Goal: Task Accomplishment & Management: Complete application form

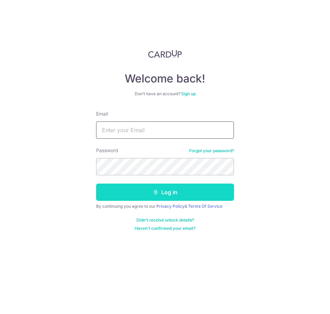
type input "div@eyebracesclinic.com"
click at [168, 193] on button "Log in" at bounding box center [165, 191] width 138 height 17
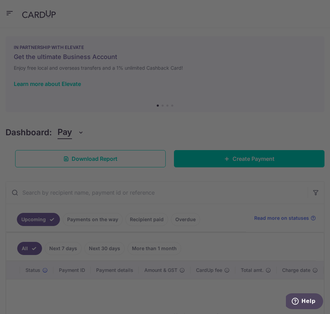
click at [11, 10] on div at bounding box center [167, 158] width 334 height 317
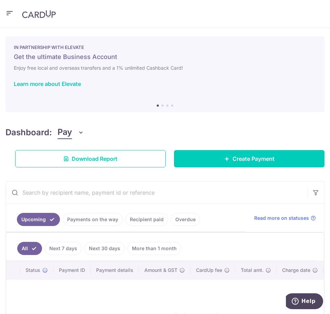
click at [20, 15] on header at bounding box center [165, 14] width 330 height 28
click at [11, 15] on icon "button" at bounding box center [10, 13] width 8 height 9
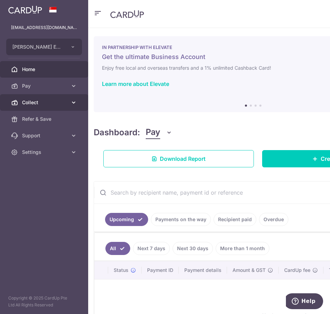
click at [60, 101] on span "Collect" at bounding box center [45, 102] width 46 height 7
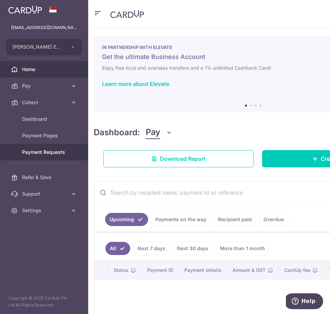
click at [64, 150] on span "Payment Requests" at bounding box center [45, 152] width 46 height 7
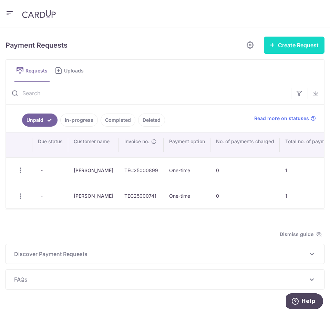
click at [284, 42] on button "Create Request" at bounding box center [294, 45] width 61 height 17
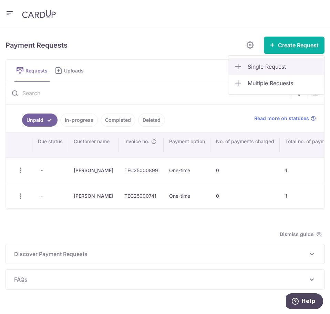
click at [266, 64] on span "Single Request" at bounding box center [283, 66] width 71 height 8
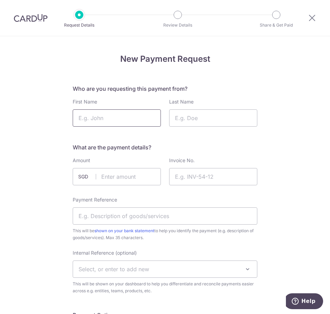
click at [120, 116] on input "First Name" at bounding box center [117, 117] width 88 height 17
type input "L"
type input "[PERSON_NAME]"
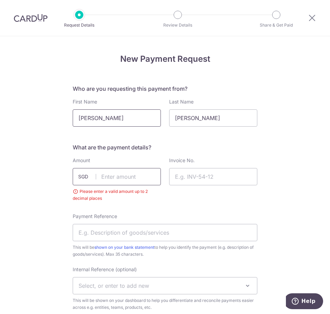
type input "1"
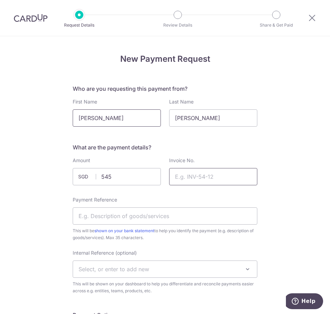
type input "545.00"
type input "TEC25000902"
click at [119, 227] on div "Payment Reference This will be shown on your bank statement to help you identif…" at bounding box center [165, 218] width 185 height 45
click at [118, 217] on input "Payment Reference" at bounding box center [165, 215] width 185 height 17
type input "Rep OS"
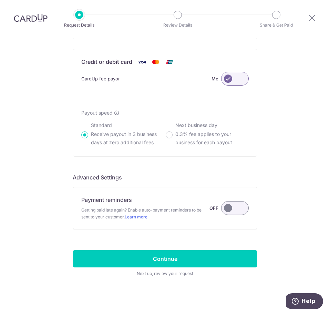
scroll to position [454, 0]
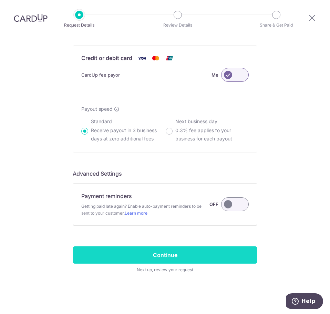
click at [159, 254] on input "Continue" at bounding box center [165, 254] width 185 height 17
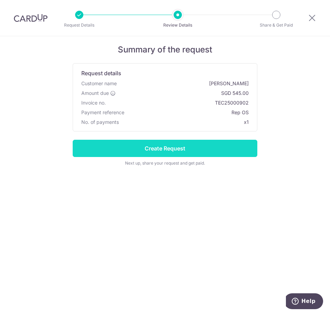
click at [209, 141] on input "Create Request" at bounding box center [165, 148] width 185 height 17
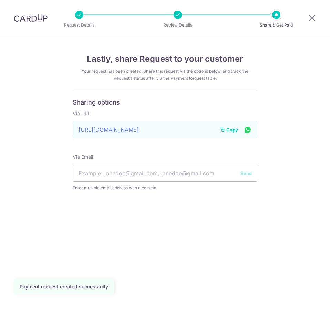
click at [222, 130] on icon at bounding box center [223, 130] width 6 height 6
